Goal: Task Accomplishment & Management: Use online tool/utility

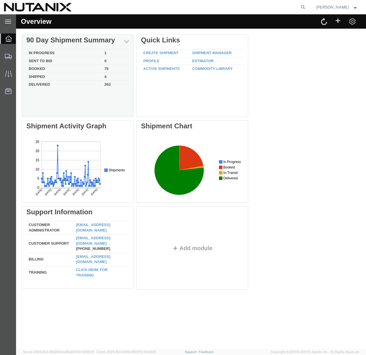
click at [46, 85] on td "Delivered" at bounding box center [64, 84] width 76 height 7
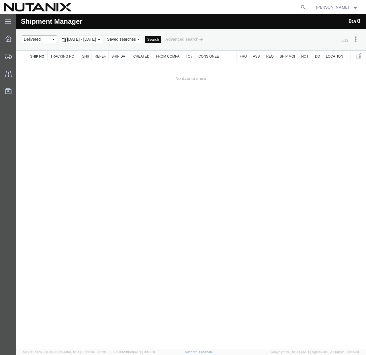
click at [48, 39] on select "Select status Active All Shipments Approved Booked Canceled Delivered Denied Ne…" at bounding box center [39, 39] width 35 height 8
select select "ALL"
click at [22, 35] on select "Select status Active All Shipments Approved Booked Canceled Delivered Denied Ne…" at bounding box center [39, 39] width 35 height 8
click at [161, 37] on button "Search" at bounding box center [153, 39] width 16 height 7
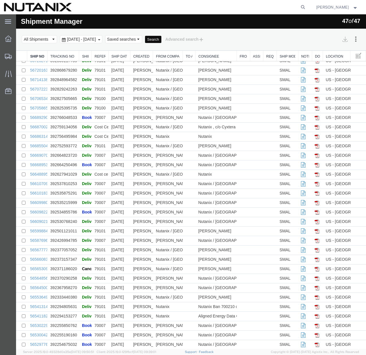
scroll to position [163, 0]
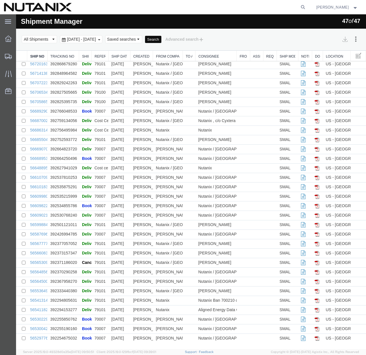
click at [87, 39] on span "[DATE] - [DATE]" at bounding box center [82, 39] width 32 height 5
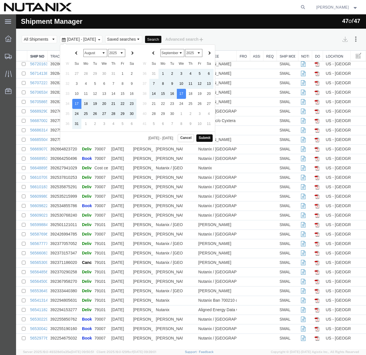
click at [75, 54] on th at bounding box center [76, 53] width 9 height 11
click at [79, 51] on th at bounding box center [76, 53] width 9 height 11
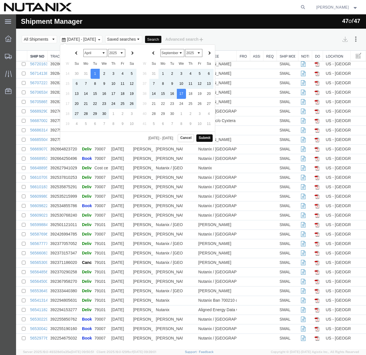
click at [205, 138] on button "Submit" at bounding box center [204, 138] width 16 height 7
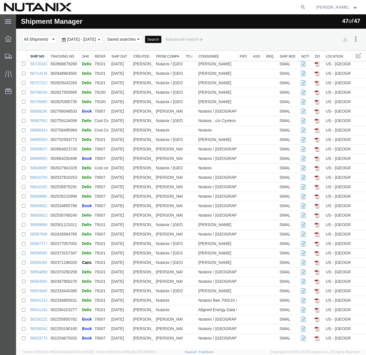
click at [161, 37] on button "Search" at bounding box center [153, 39] width 16 height 7
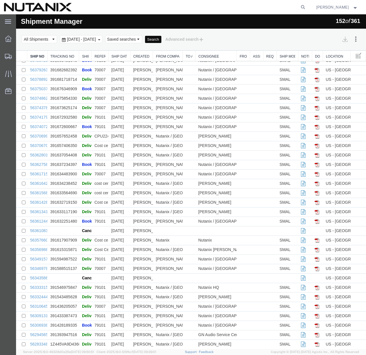
scroll to position [822, 0]
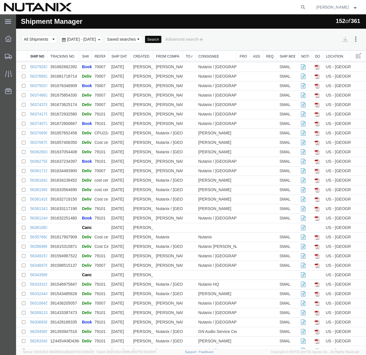
click at [169, 293] on td "Nutanix / [GEOGRAPHIC_DATA]" at bounding box center [168, 294] width 30 height 9
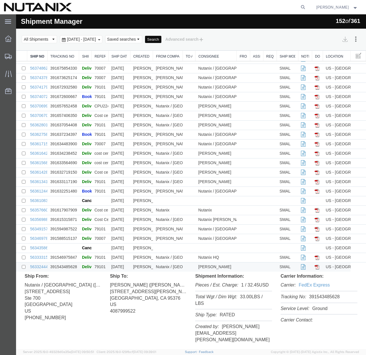
scroll to position [853, 0]
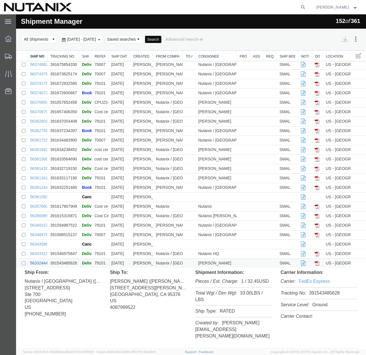
click at [34, 263] on link "56332444" at bounding box center [39, 263] width 18 height 5
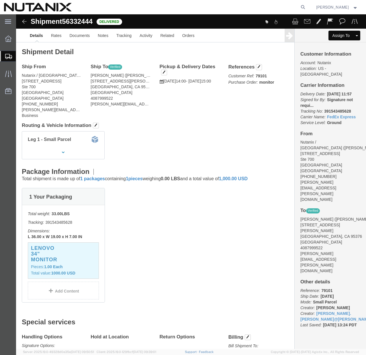
click button
click link "Clone Shipment"
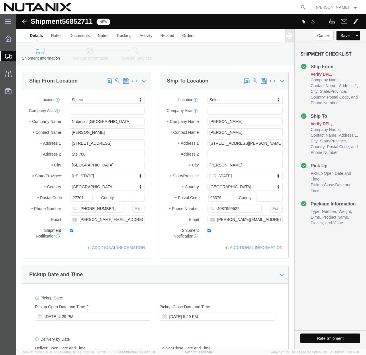
select select
click input "[STREET_ADDRESS][PERSON_NAME]"
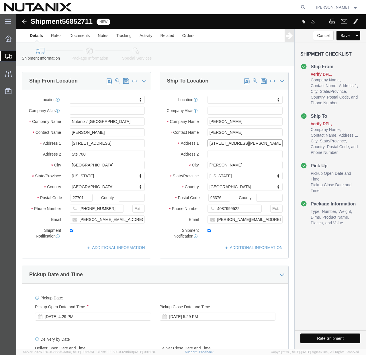
click input "[STREET_ADDRESS][PERSON_NAME]"
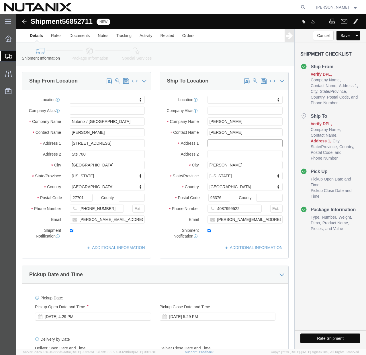
drag, startPoint x: 128, startPoint y: 22, endPoint x: 212, endPoint y: 136, distance: 141.3
click input "text"
select select
click input "[PERSON_NAME]"
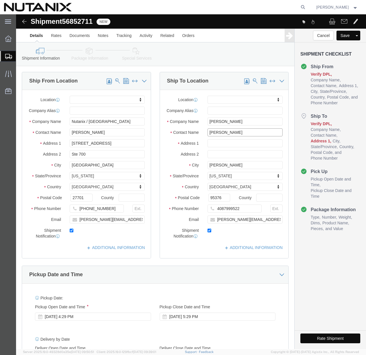
click input "[PERSON_NAME]"
click span
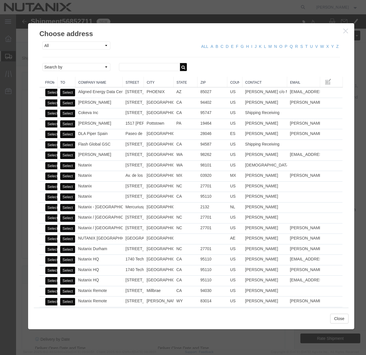
click td "1740 Technology Dr"
click td "[GEOGRAPHIC_DATA][PERSON_NAME]"
click button "Select"
select select
type input "Nutanix HQ"
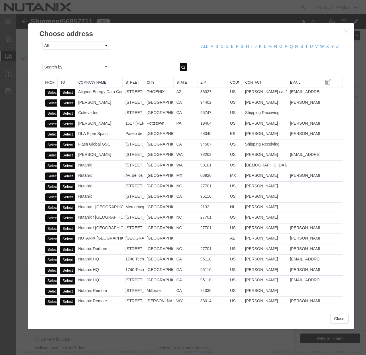
type input "[PERSON_NAME]"
type input "1740 Technology Dr"
type input "[GEOGRAPHIC_DATA][PERSON_NAME]"
type input "95110"
type input "[PHONE_NUMBER]"
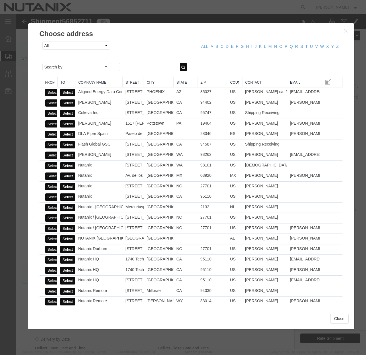
type input "3025"
type input "[PERSON_NAME][EMAIL_ADDRESS][PERSON_NAME][DOMAIN_NAME]"
select select "CA"
drag, startPoint x: 212, startPoint y: 136, endPoint x: 327, endPoint y: 305, distance: 204.5
click button "Close"
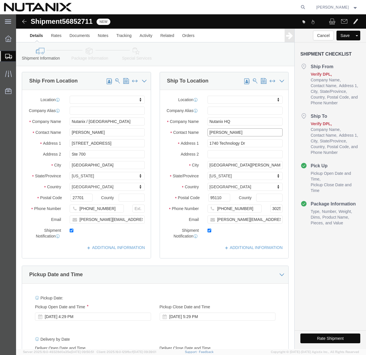
click input "[PERSON_NAME]"
drag, startPoint x: 327, startPoint y: 305, endPoint x: 177, endPoint y: 122, distance: 236.0
click div "Contact Name [PERSON_NAME]"
paste input "Hey [PERSON_NAME], what is the status on the laptop return?"
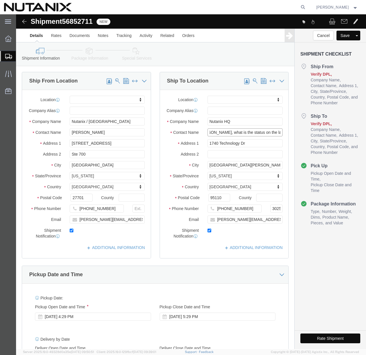
type input "[PERSON_NAME]"
type input "San JoseTracy"
select select
type input "[STREET_ADDRESS][PERSON_NAME]"
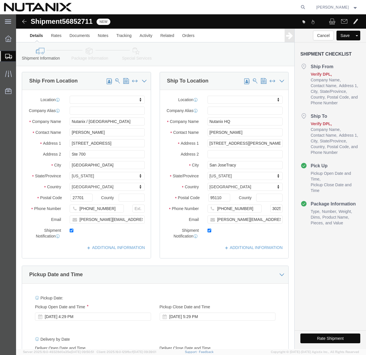
click img
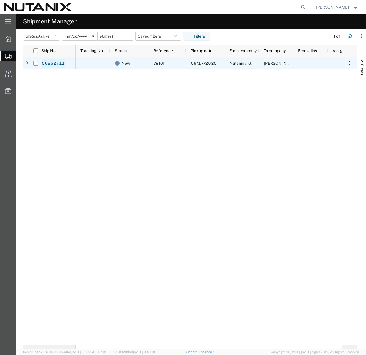
click at [48, 63] on link "56852711" at bounding box center [54, 63] width 24 height 9
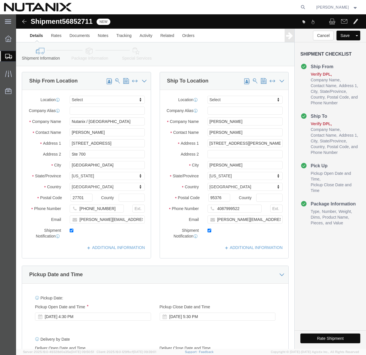
select select
click input "[STREET_ADDRESS][PERSON_NAME]"
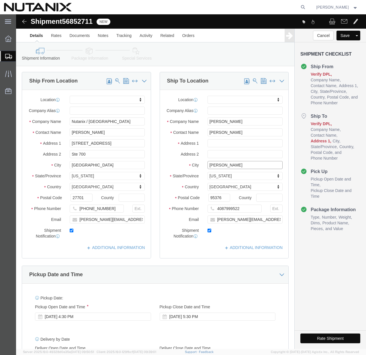
select select
click input "[PERSON_NAME]"
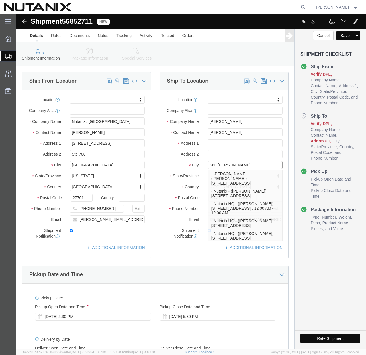
type input "[GEOGRAPHIC_DATA][PERSON_NAME]"
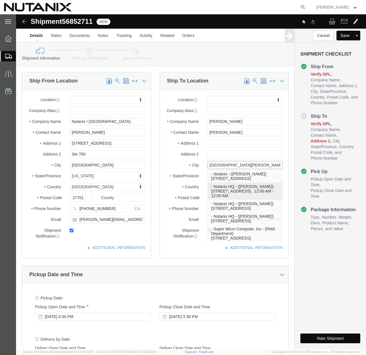
click p "- Nutanix HQ - ([PERSON_NAME]) [STREET_ADDRESS] , 12:00 AM - 12:00 AM"
select select
type input "1740 Technology Dr"
type input "95110"
type input "4084712689"
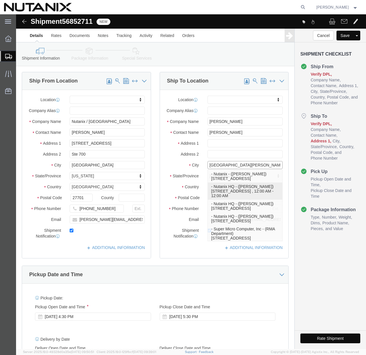
type input "[EMAIL_ADDRESS][PERSON_NAME][DOMAIN_NAME]"
type input "Nutanix HQ"
type input "[PERSON_NAME]"
type input "[GEOGRAPHIC_DATA][PERSON_NAME]"
select select "CA"
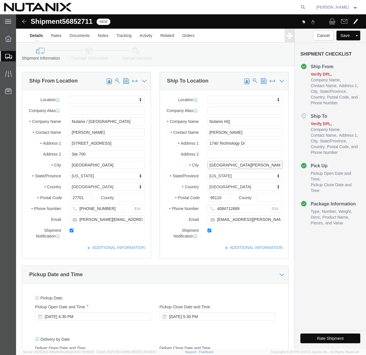
type input "[GEOGRAPHIC_DATA][PERSON_NAME]"
select select
click input "[EMAIL_ADDRESS][PERSON_NAME][DOMAIN_NAME]"
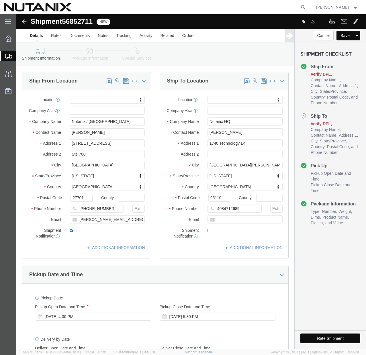
checkbox input "false"
click input "Nutanix HQ"
type input "[PERSON_NAME]"
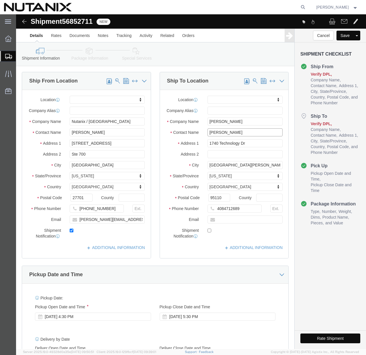
click input "[PERSON_NAME]"
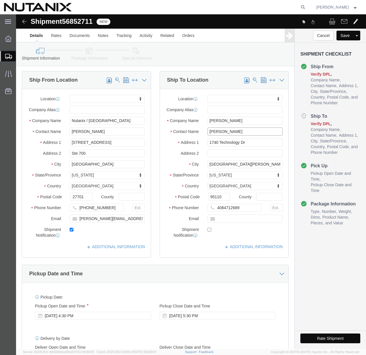
scroll to position [1, 0]
type input "[PERSON_NAME]"
click input "4084712689"
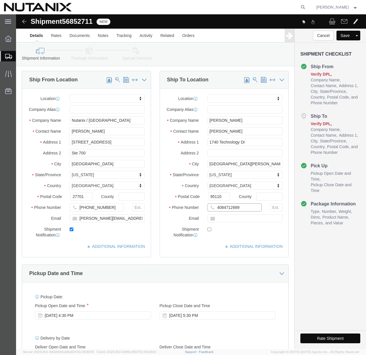
paste input "[PHONE_NUMBER]"
type input "[PHONE_NUMBER]"
click input "text"
paste input "[PERSON_NAME][EMAIL_ADDRESS][PERSON_NAME][DOMAIN_NAME]"
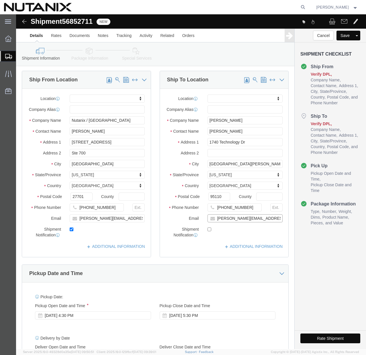
type input "[PERSON_NAME][EMAIL_ADDRESS][PERSON_NAME][DOMAIN_NAME]"
checkbox input "true"
click div "Ship To Location Location My Profile Location [GEOGRAPHIC_DATA] - [GEOGRAPHIC_D…"
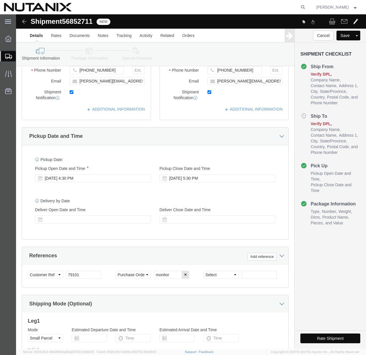
scroll to position [140, 0]
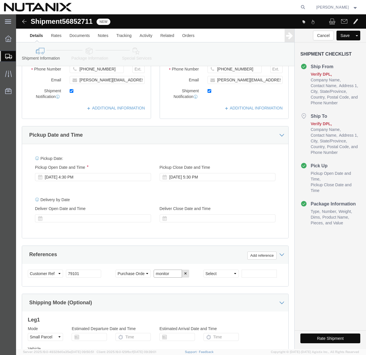
click input "monitor"
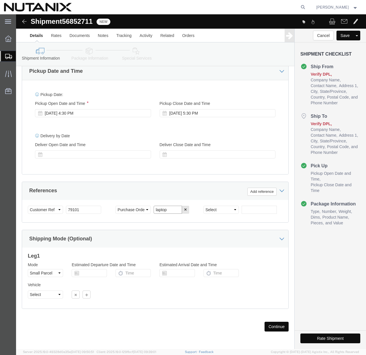
scroll to position [208, 0]
type input "laptop"
click button "Continue"
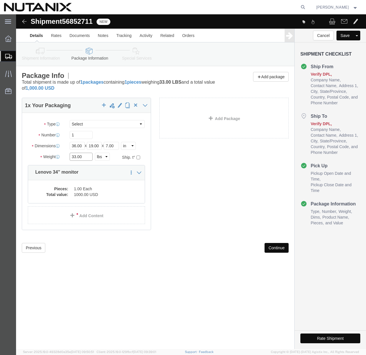
click input "33.00"
type input "6"
click input "36.00"
type input "16.00"
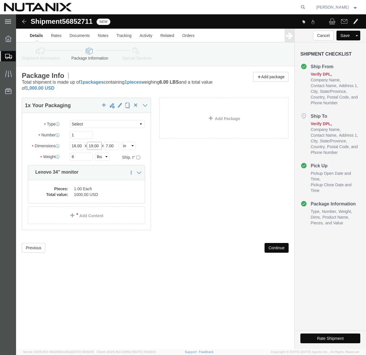
click input "19.00"
type input "12.00"
click input "7.00"
type input "4.00"
click link "Delete this content"
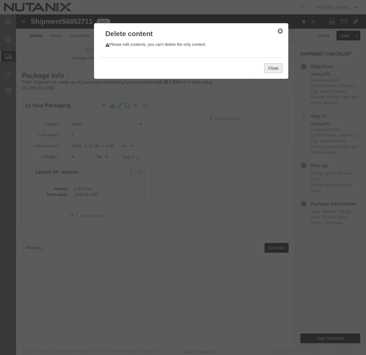
click button "Close"
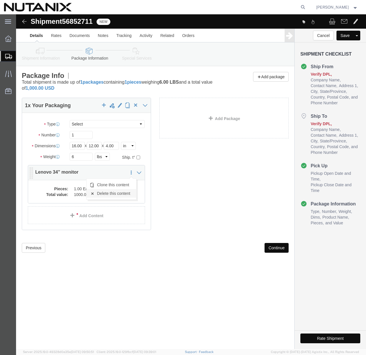
click link "Delete this content"
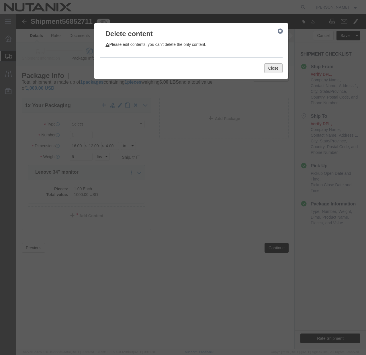
click button "Close"
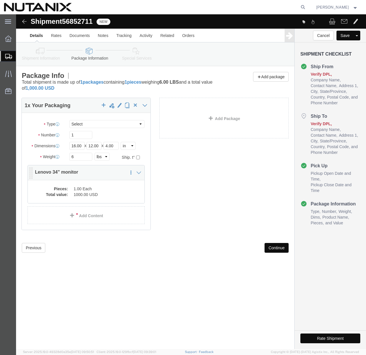
click div "1 x Your Packaging Package Type Select Envelope Large Box Medium Box PAK Rack S…"
click icon
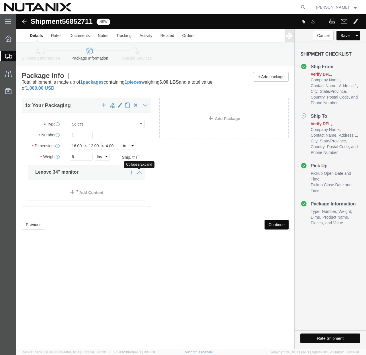
click icon
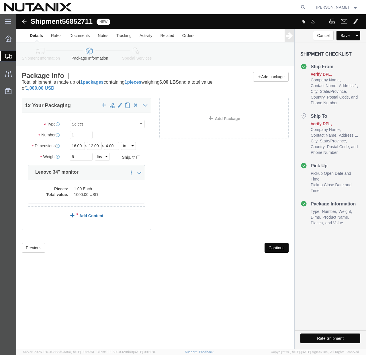
click link "Add Content"
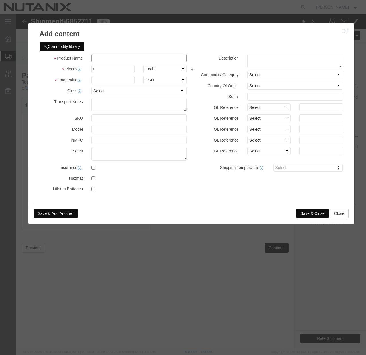
click input "text"
type input "Apple laptop M1"
click input "0"
type input "1000"
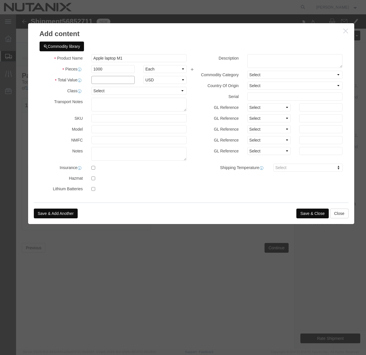
click input "text"
type input "1000"
click input "1000"
type input "1"
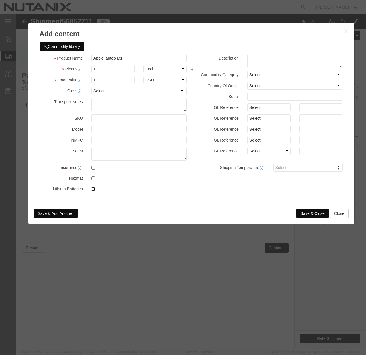
click input "checkbox"
checkbox input "true"
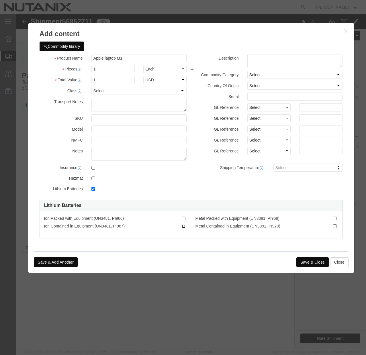
click input "Ion Contained in Equipment (UN3481, PI967)"
checkbox input "true"
click button "Save & Close"
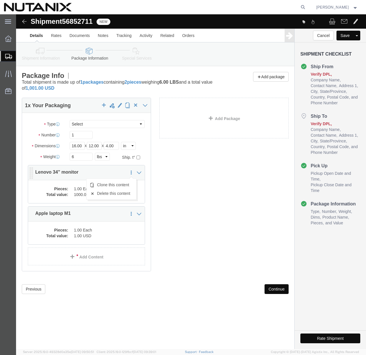
click icon
click link "Delete this content"
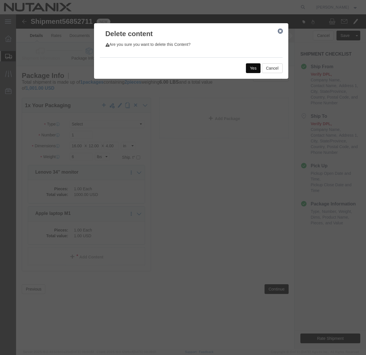
click button "Yes"
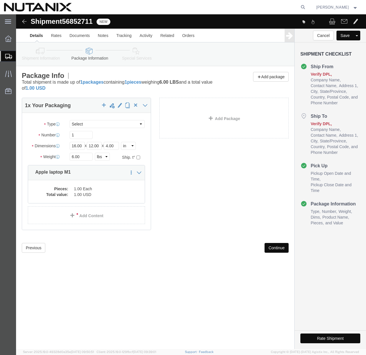
click button "Continue"
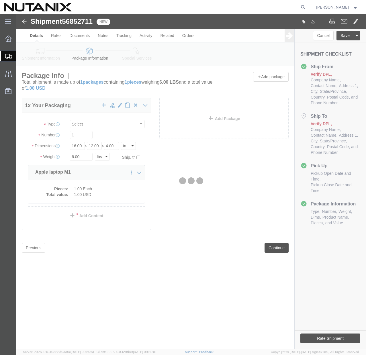
select select
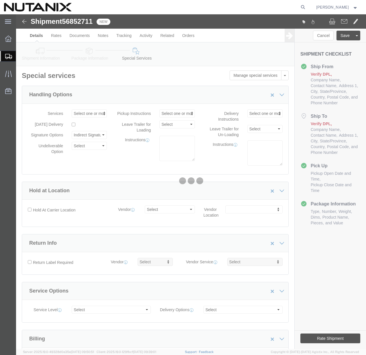
select select "COSTCENTER"
select select "48694"
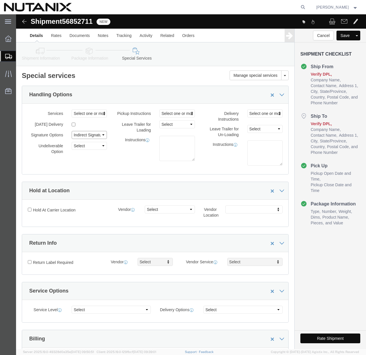
click select "Select Adult Signature Required Direct Signature Required No Signature Required…"
click button "Rate Shipment"
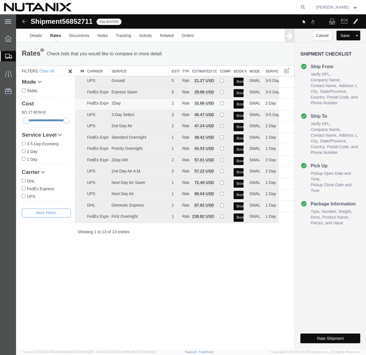
click at [240, 103] on button "Book" at bounding box center [239, 104] width 10 height 8
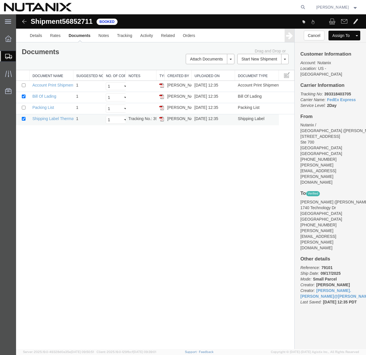
click at [161, 118] on img at bounding box center [161, 119] width 5 height 5
